Goal: Information Seeking & Learning: Compare options

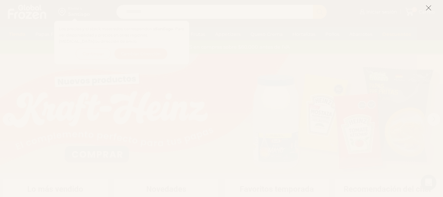
click at [429, 6] on icon at bounding box center [429, 8] width 6 height 6
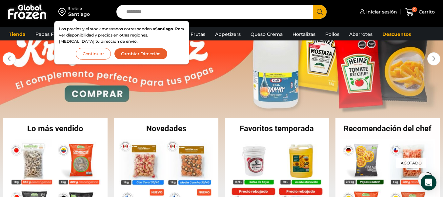
scroll to position [101, 0]
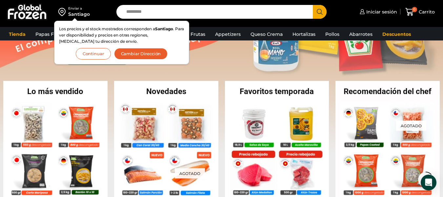
click at [90, 55] on button "Continuar" at bounding box center [93, 53] width 35 height 11
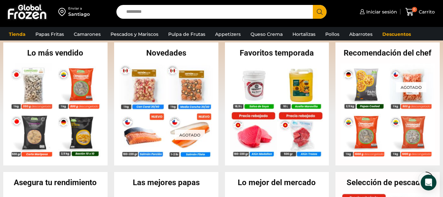
scroll to position [143, 0]
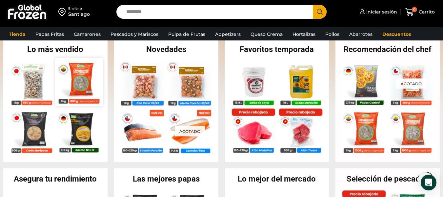
click at [63, 90] on img at bounding box center [79, 82] width 48 height 48
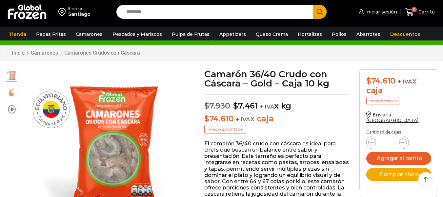
scroll to position [22, 0]
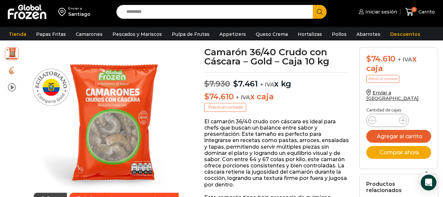
drag, startPoint x: 444, startPoint y: 30, endPoint x: 444, endPoint y: 37, distance: 7.2
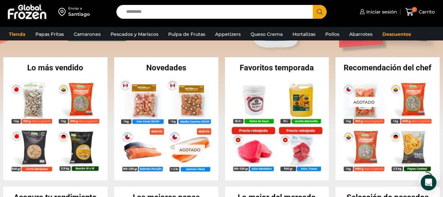
scroll to position [128, 0]
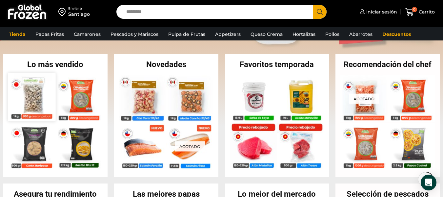
click at [40, 95] on img at bounding box center [32, 97] width 48 height 48
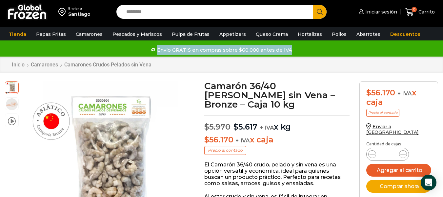
drag, startPoint x: 443, startPoint y: 36, endPoint x: 443, endPoint y: 42, distance: 6.6
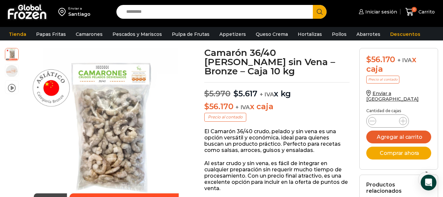
scroll to position [30, 0]
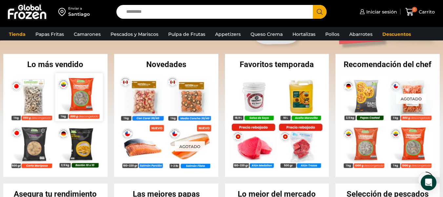
click at [90, 98] on img at bounding box center [79, 97] width 48 height 48
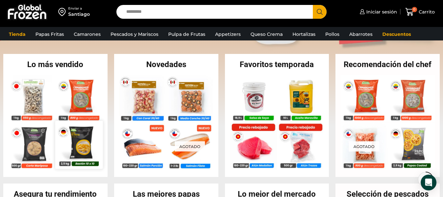
click at [75, 144] on img at bounding box center [79, 144] width 48 height 48
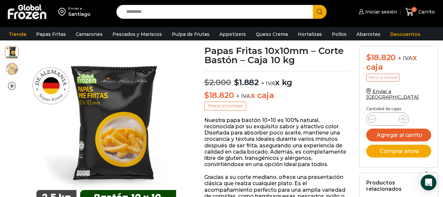
scroll to position [37, 0]
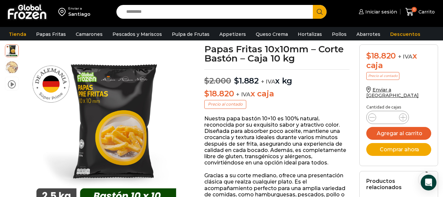
drag, startPoint x: 446, startPoint y: 35, endPoint x: 446, endPoint y: 41, distance: 6.2
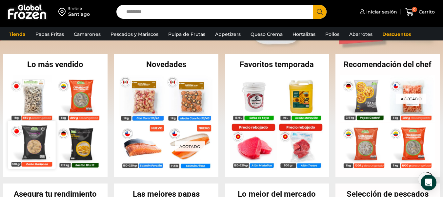
click at [21, 149] on img at bounding box center [32, 144] width 48 height 48
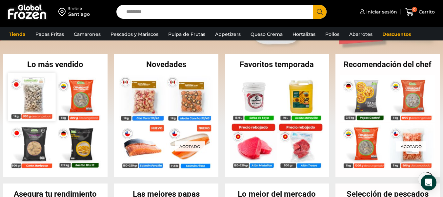
click at [39, 96] on img at bounding box center [32, 97] width 48 height 48
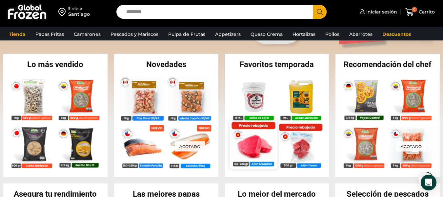
click at [262, 147] on img at bounding box center [254, 144] width 48 height 48
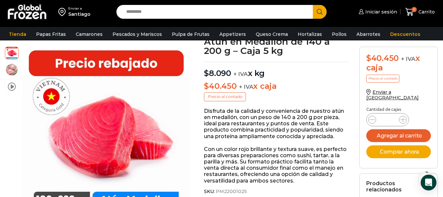
scroll to position [32, 0]
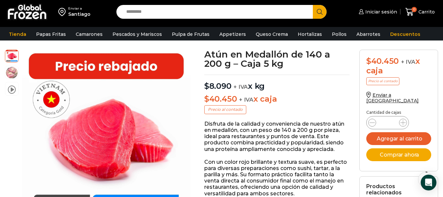
drag, startPoint x: 448, startPoint y: 34, endPoint x: 448, endPoint y: 40, distance: 5.9
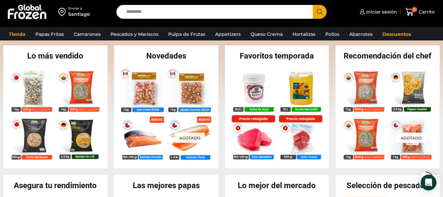
scroll to position [139, 0]
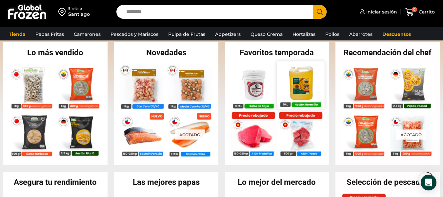
click at [294, 96] on img at bounding box center [301, 85] width 48 height 48
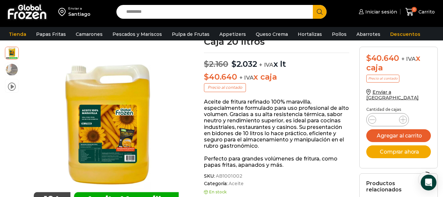
scroll to position [55, 0]
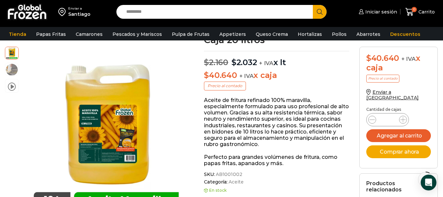
drag, startPoint x: 448, startPoint y: 34, endPoint x: 448, endPoint y: 47, distance: 12.1
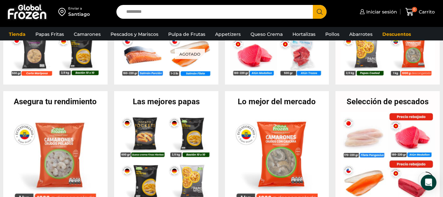
scroll to position [217, 0]
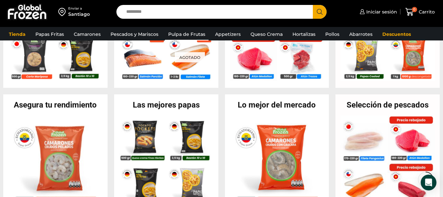
click at [189, 37] on link "Pulpa de Frutas" at bounding box center [187, 34] width 44 height 12
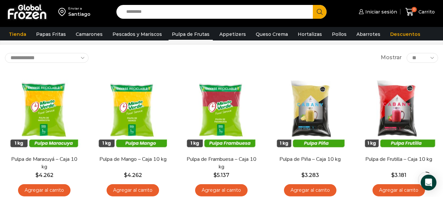
scroll to position [48, 0]
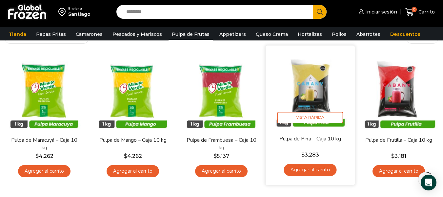
click at [325, 91] on img at bounding box center [310, 89] width 79 height 79
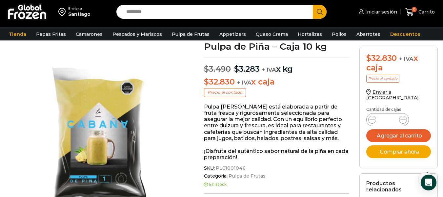
scroll to position [41, 0]
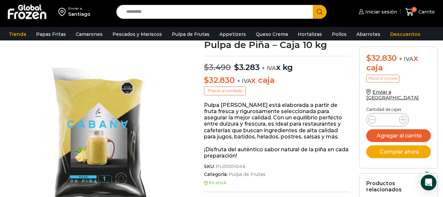
drag, startPoint x: 447, startPoint y: 22, endPoint x: 447, endPoint y: 30, distance: 7.9
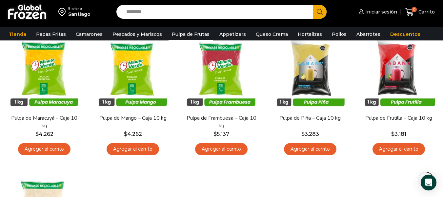
scroll to position [71, 0]
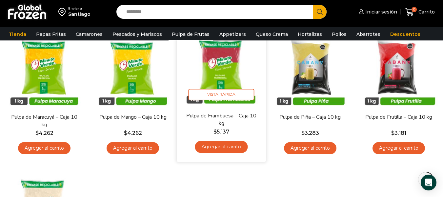
click at [214, 58] on img at bounding box center [221, 66] width 79 height 79
